Goal: Task Accomplishment & Management: Manage account settings

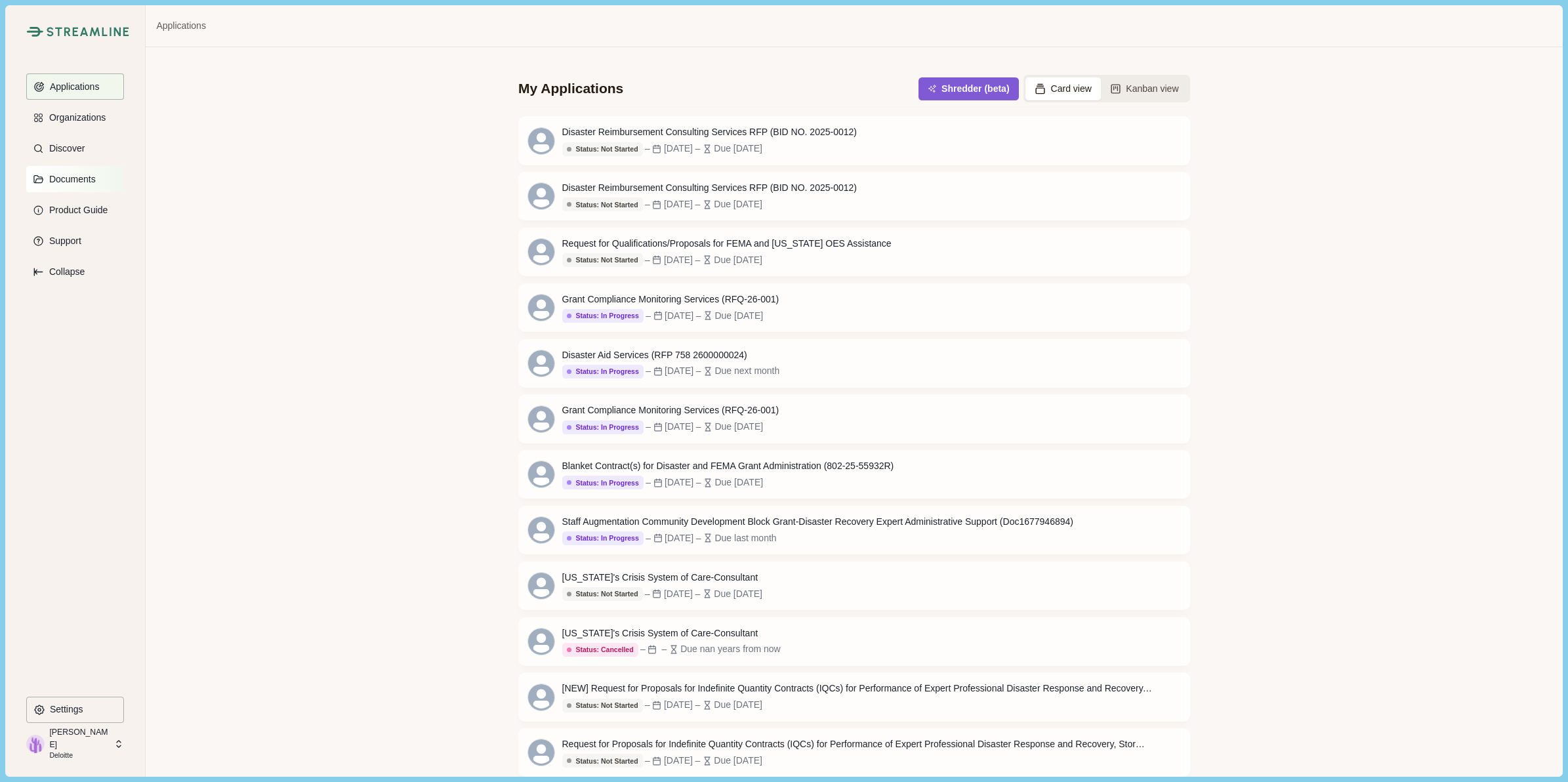
click at [73, 191] on button "Documents" at bounding box center [75, 179] width 98 height 26
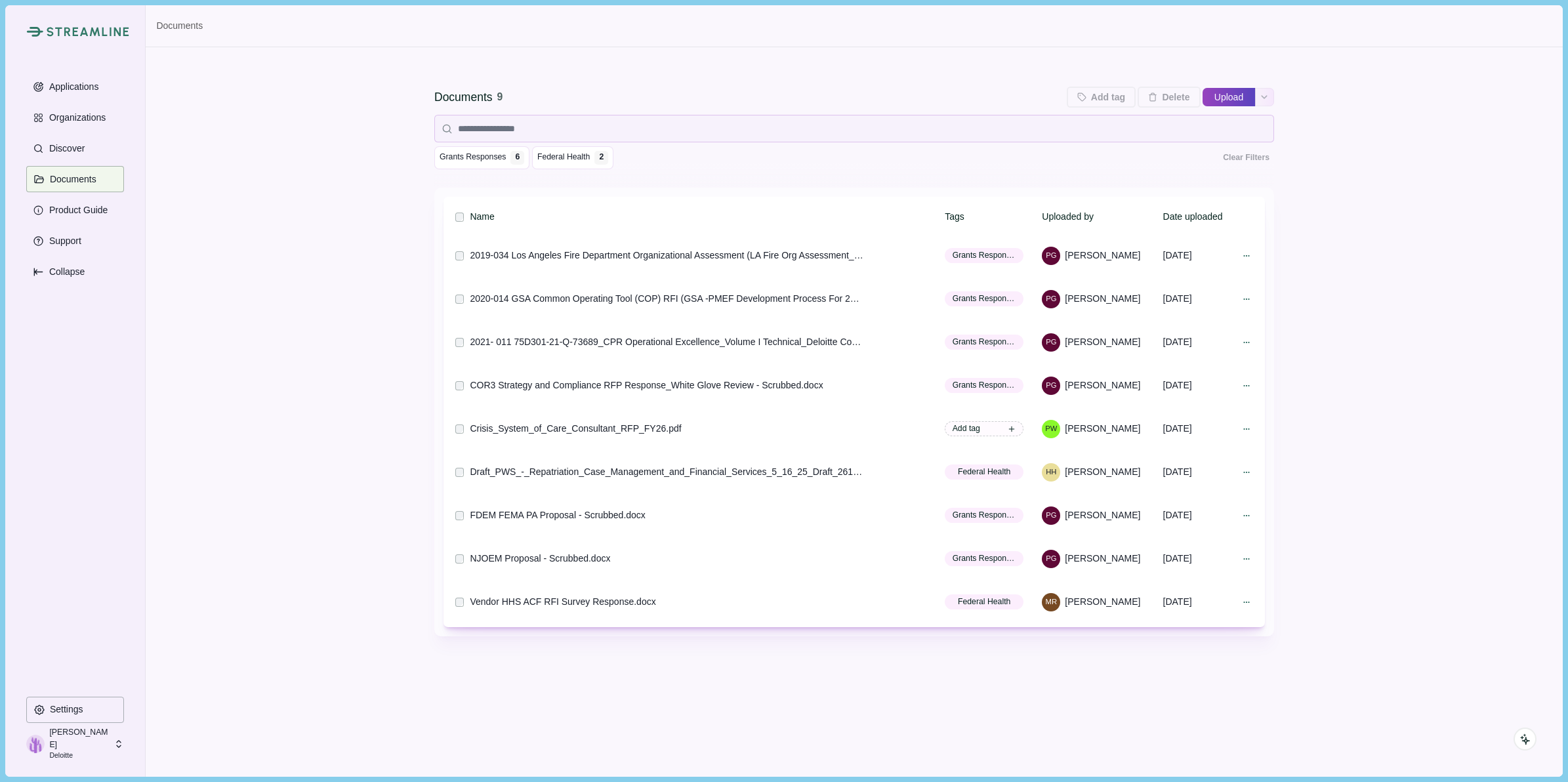
click at [1233, 91] on button "Upload" at bounding box center [1229, 97] width 52 height 21
click at [1202, 97] on input "Upload" at bounding box center [1202, 97] width 1 height 1
type input "**********"
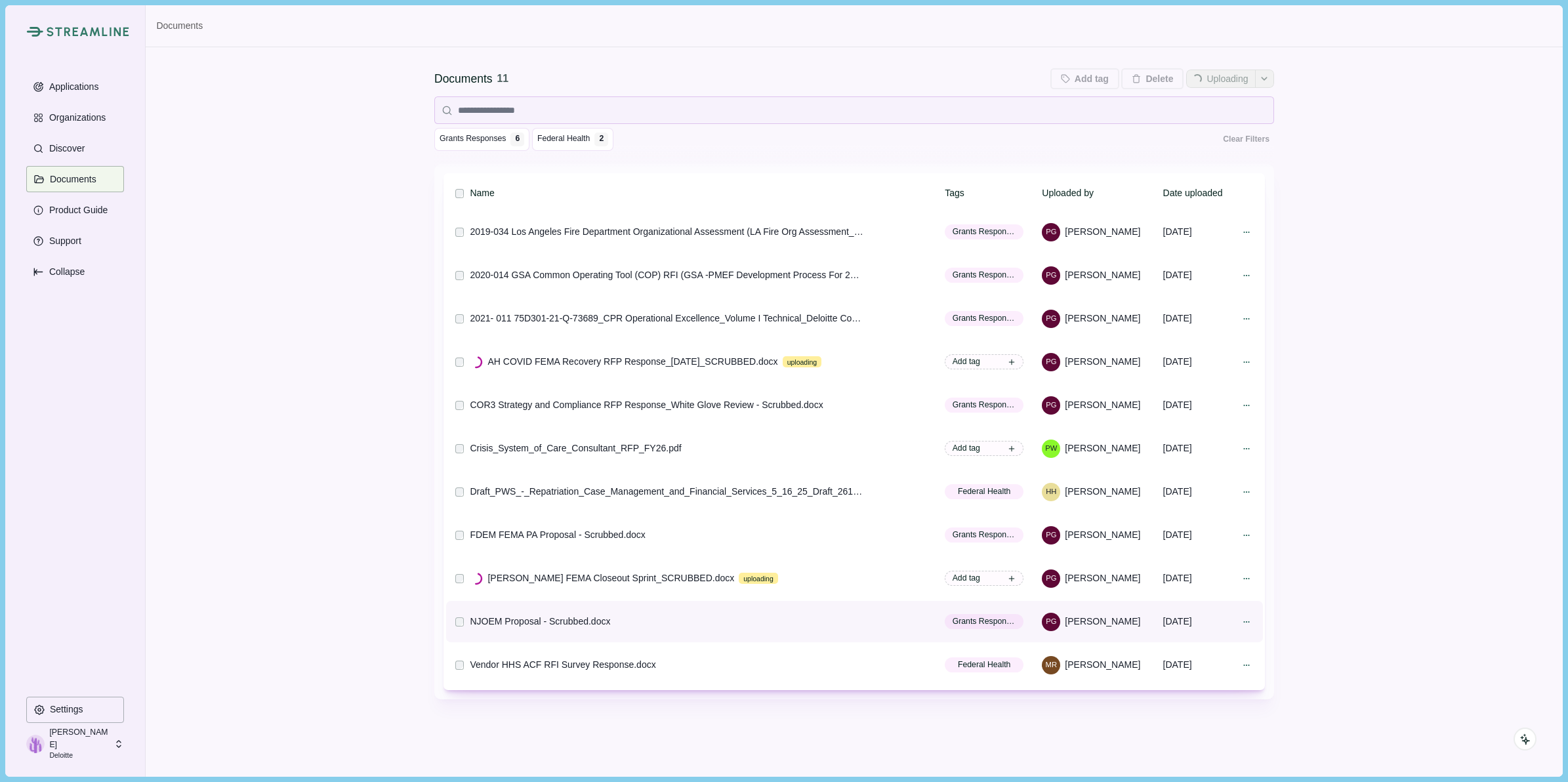
scroll to position [33, 0]
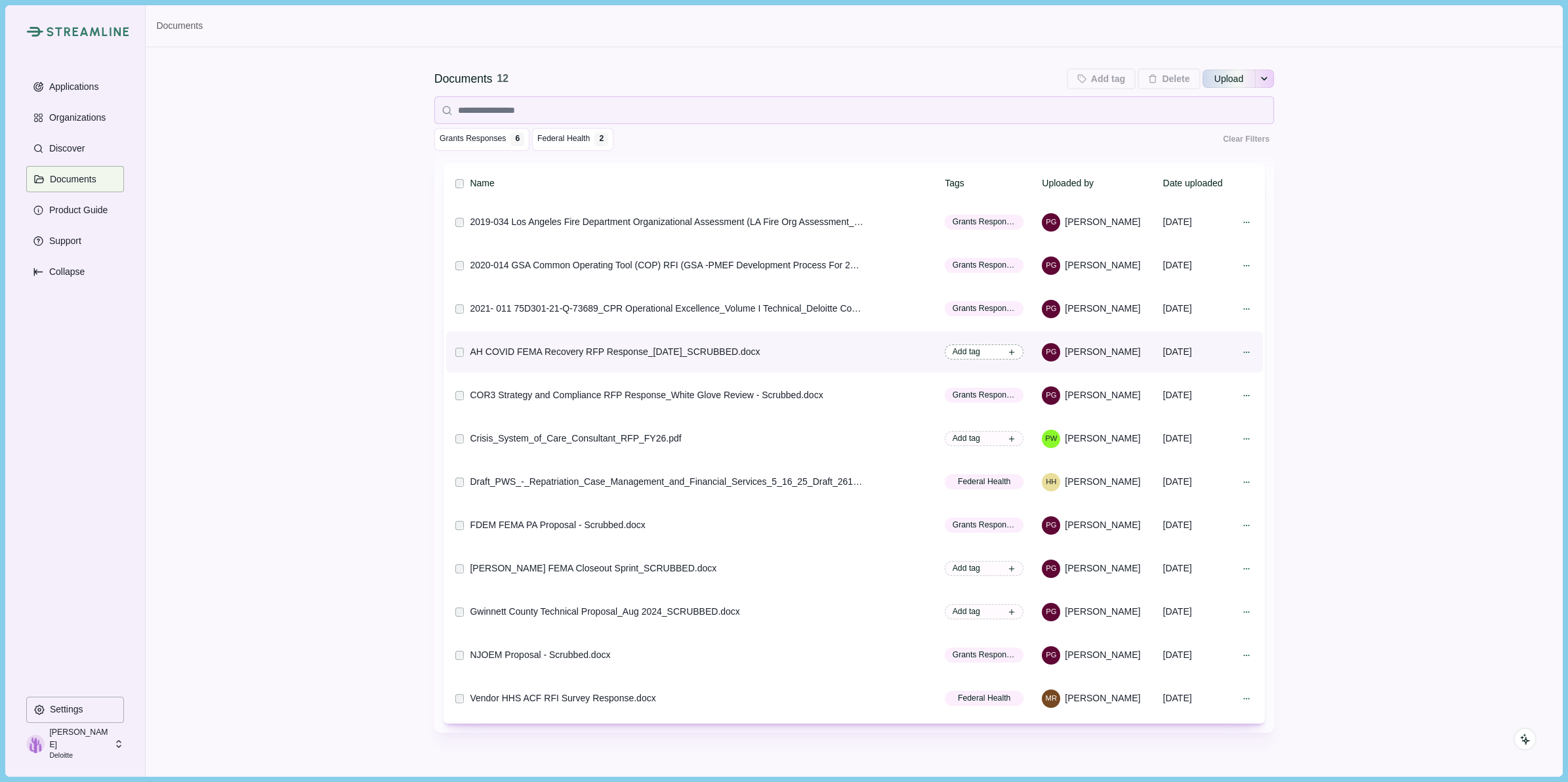
click at [962, 349] on span "Add tag" at bounding box center [966, 352] width 28 height 12
click at [863, 431] on input at bounding box center [919, 432] width 190 height 20
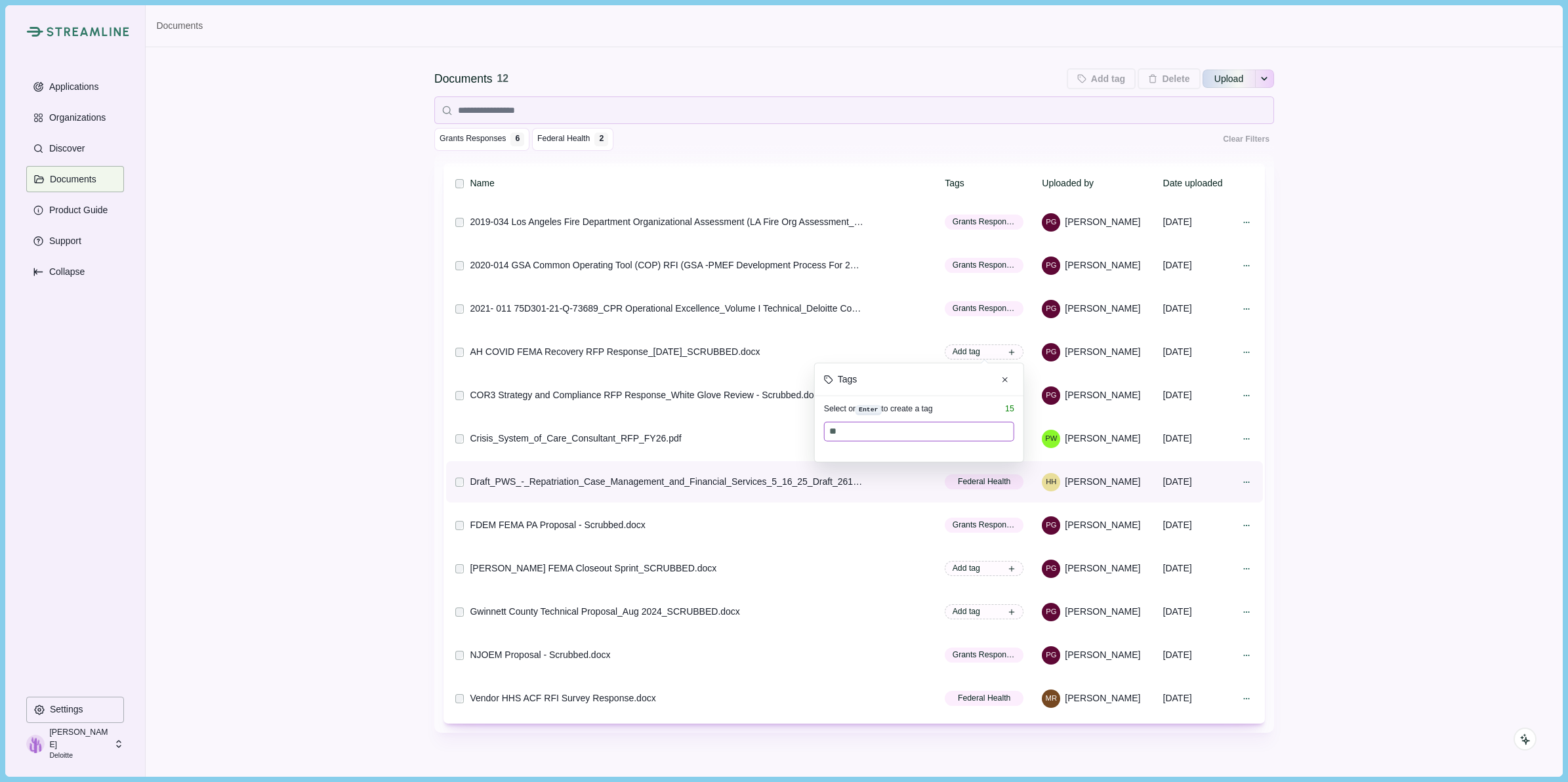
type input "*"
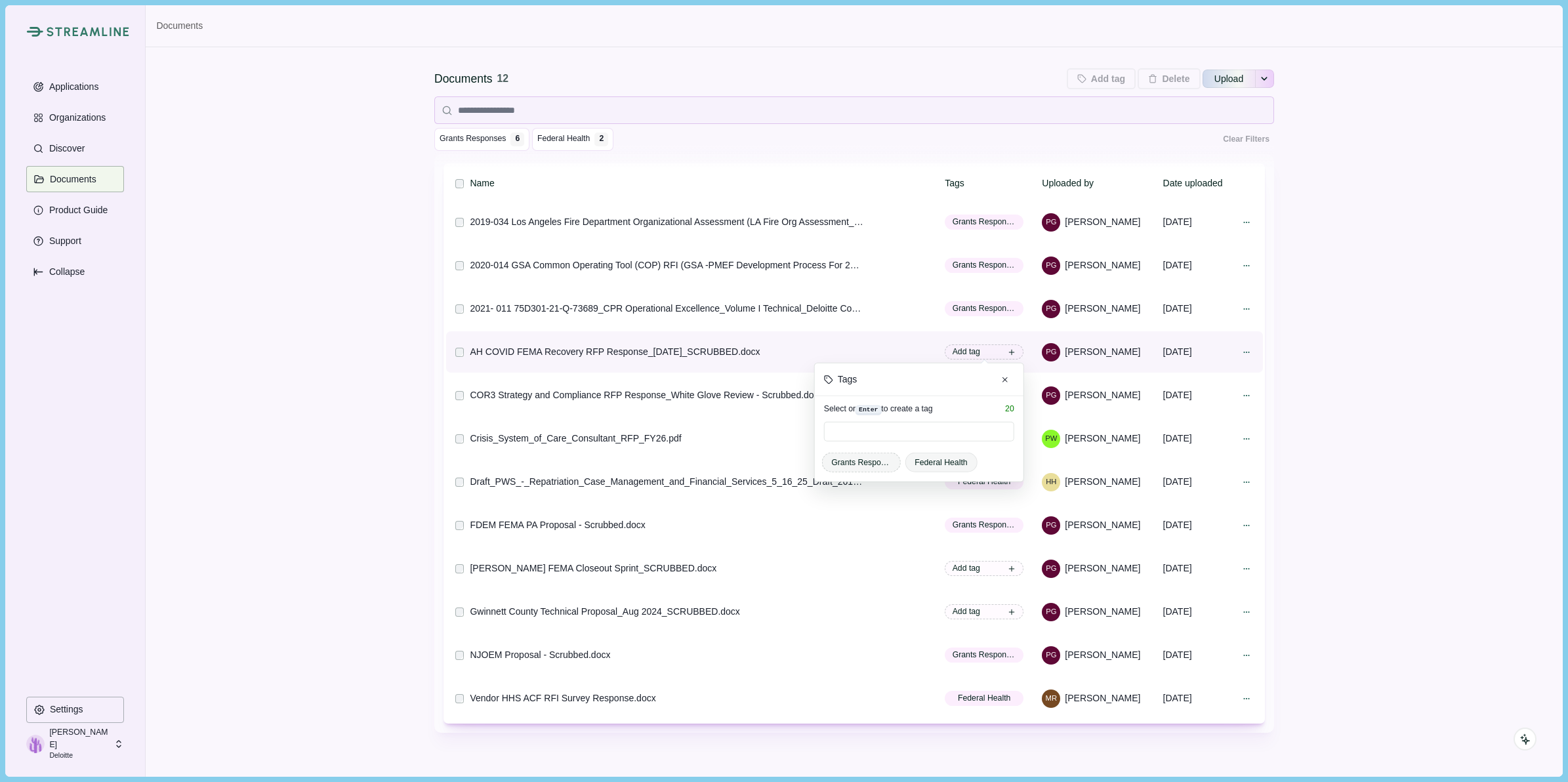
click at [860, 464] on span "Grants Responses" at bounding box center [860, 462] width 59 height 12
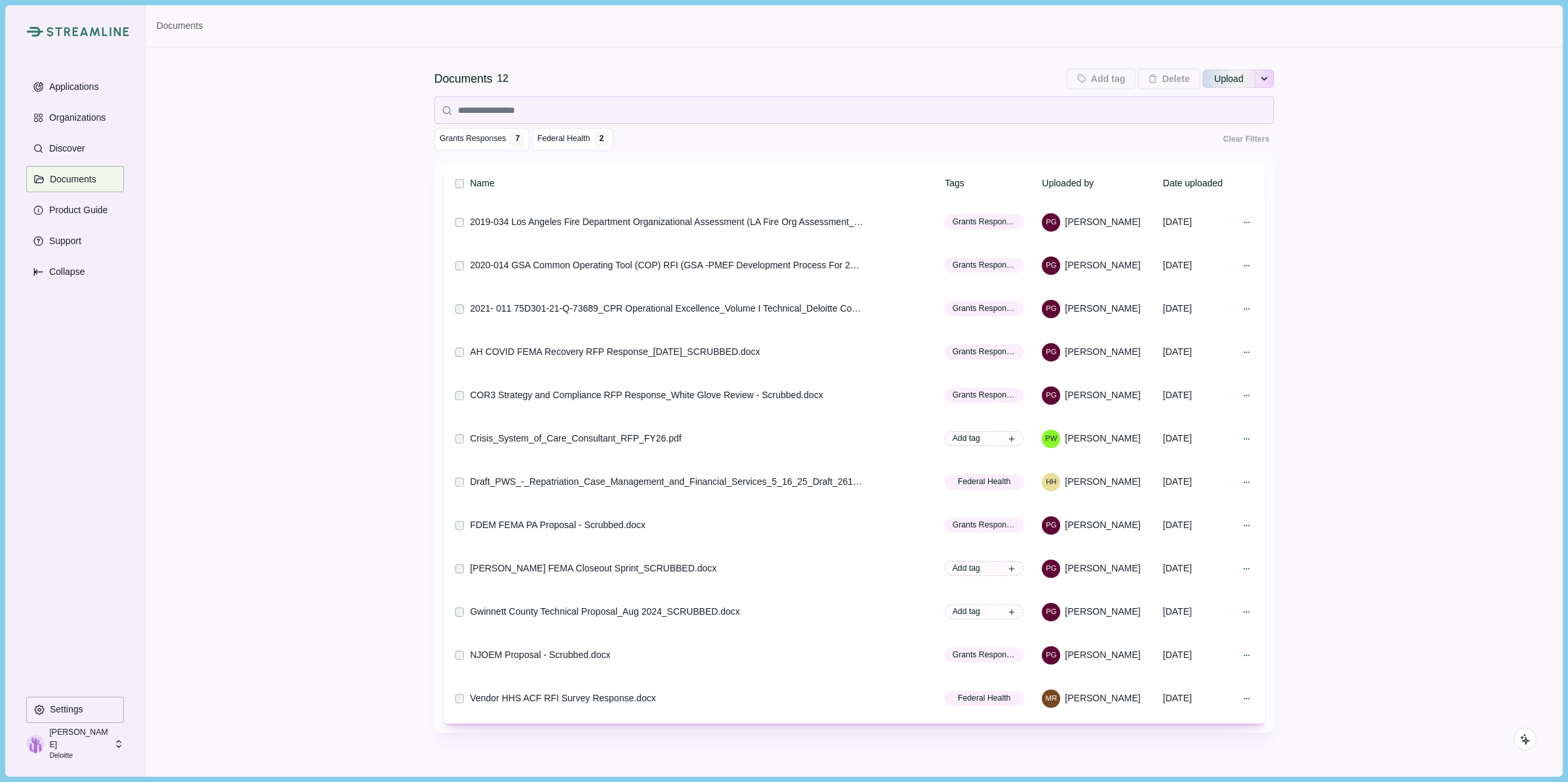
click at [1399, 436] on div "Documents 12 Add tag Add tags to 0 selected documents Press Enter to add a new …" at bounding box center [853, 419] width 1416 height 810
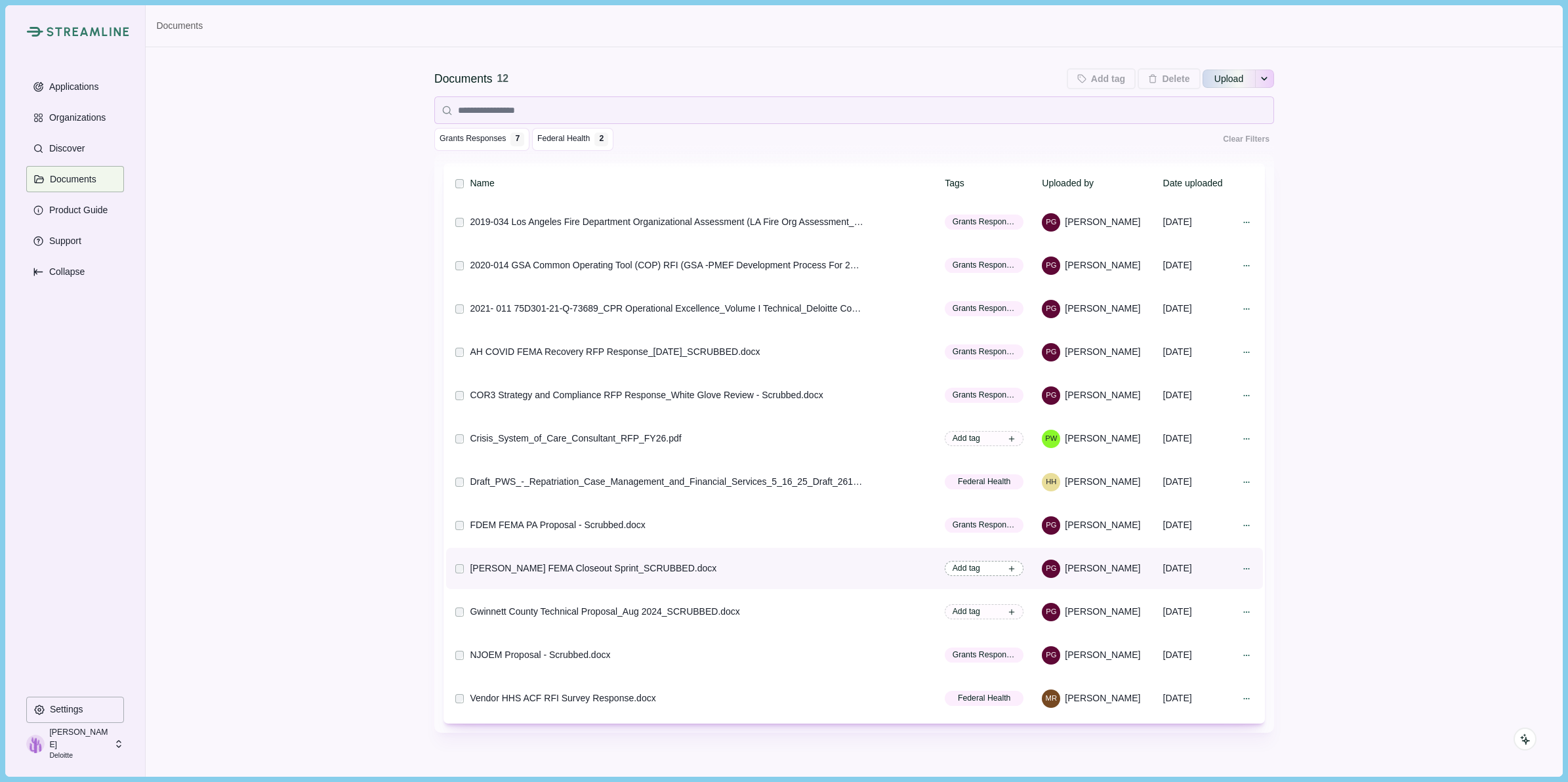
click at [972, 570] on span "Add tag" at bounding box center [966, 568] width 28 height 12
click at [863, 680] on span "Grants Responses" at bounding box center [860, 677] width 59 height 12
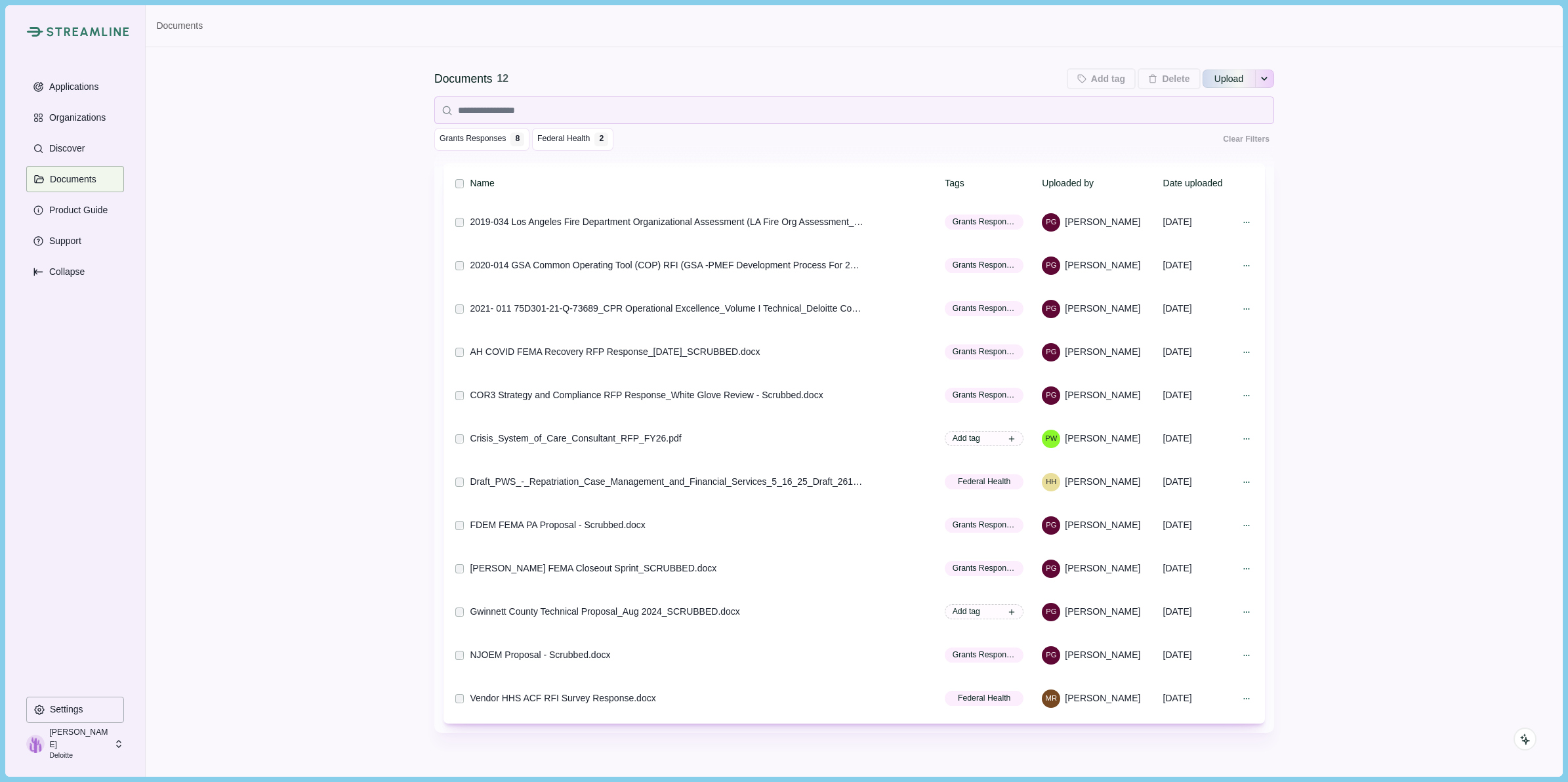
click at [1381, 625] on div "Documents 12 Add tag Add tags to 0 selected documents Press Enter to add a new …" at bounding box center [853, 419] width 1416 height 810
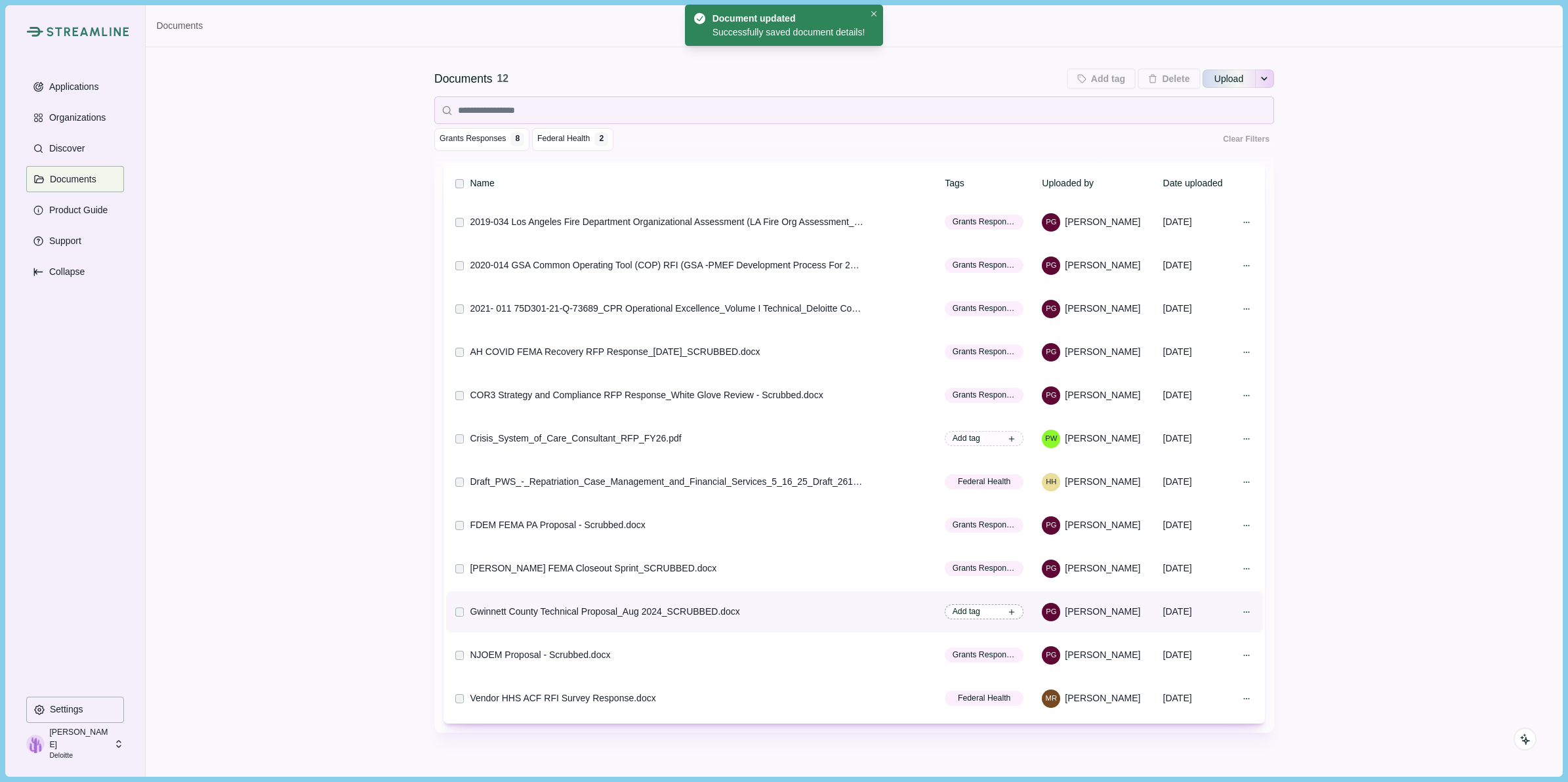
click at [976, 608] on span "Add tag" at bounding box center [984, 611] width 78 height 15
click at [873, 722] on span "Grants Responses" at bounding box center [860, 721] width 59 height 12
click at [1417, 576] on div "Documents 12 Add tag Add tags to 0 selected documents Press Enter to add a new …" at bounding box center [853, 419] width 1416 height 810
